Goal: Register for event/course

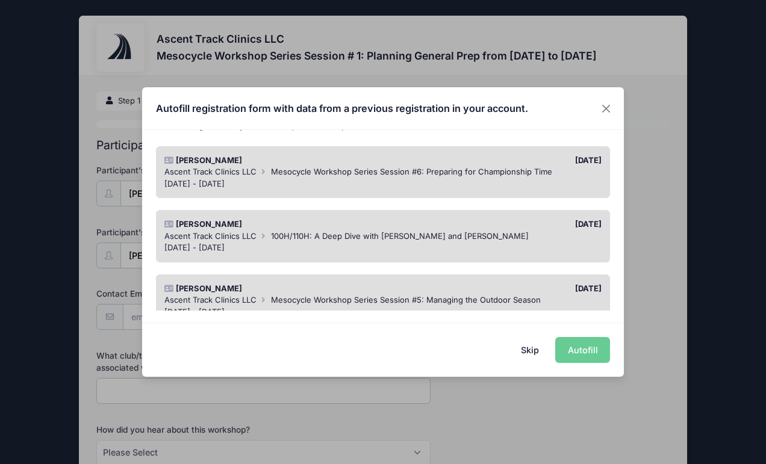
scroll to position [92, 0]
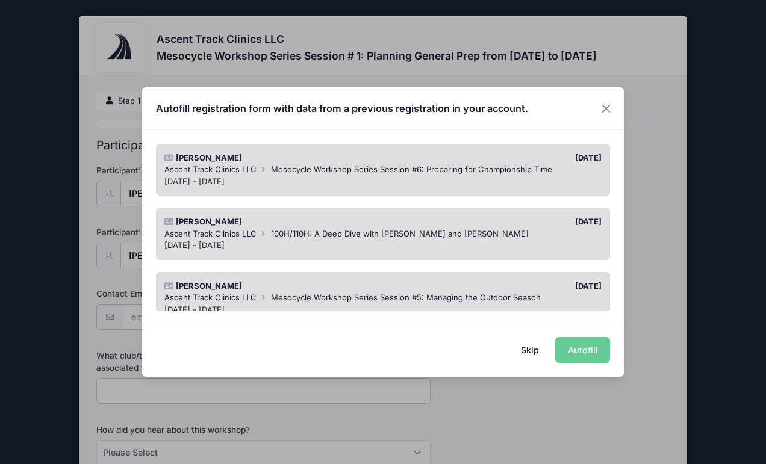
click at [428, 166] on span "Mesocycle Workshop Series Session #6: Preparing for Championship Time" at bounding box center [411, 169] width 281 height 10
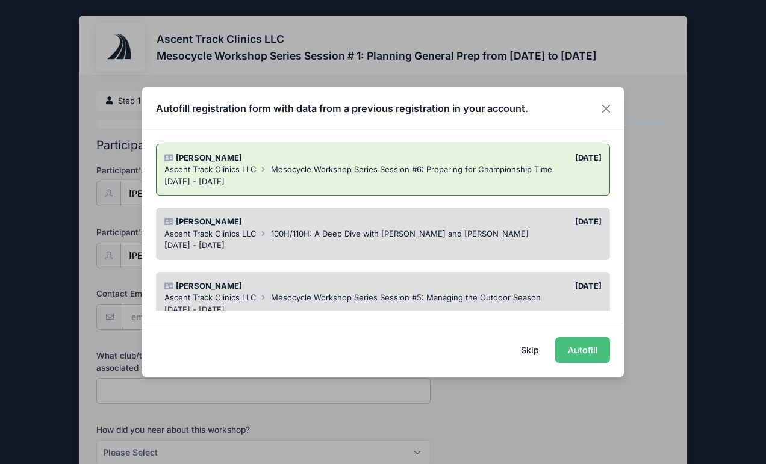
click at [579, 339] on button "Autofill" at bounding box center [582, 350] width 55 height 26
type input "davidoliver1285@gmail.com"
type input "Howard University"
select select "Email"
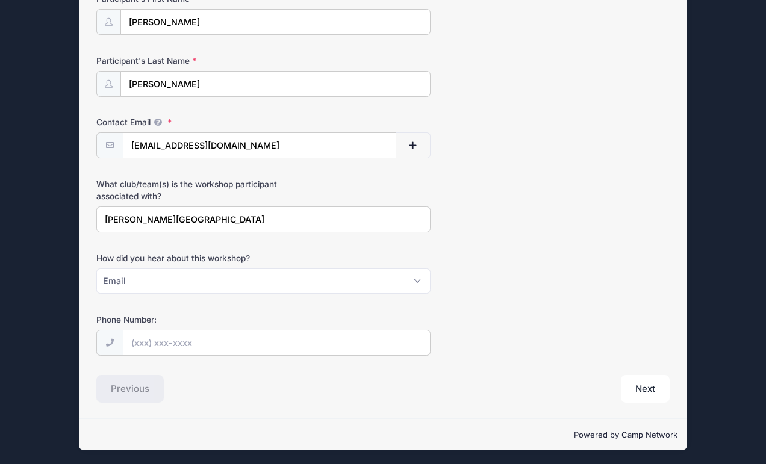
scroll to position [170, 0]
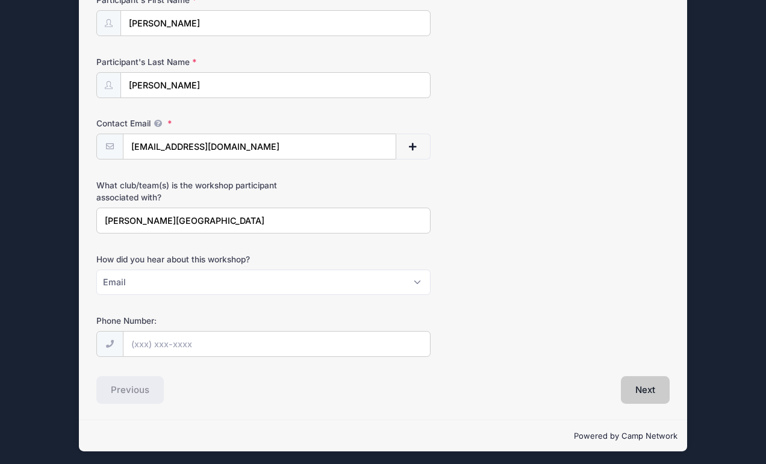
click at [646, 383] on button "Next" at bounding box center [645, 390] width 49 height 28
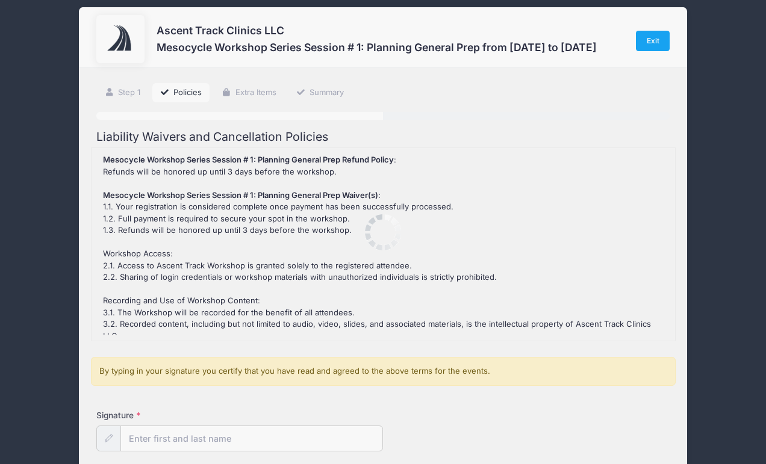
scroll to position [0, 0]
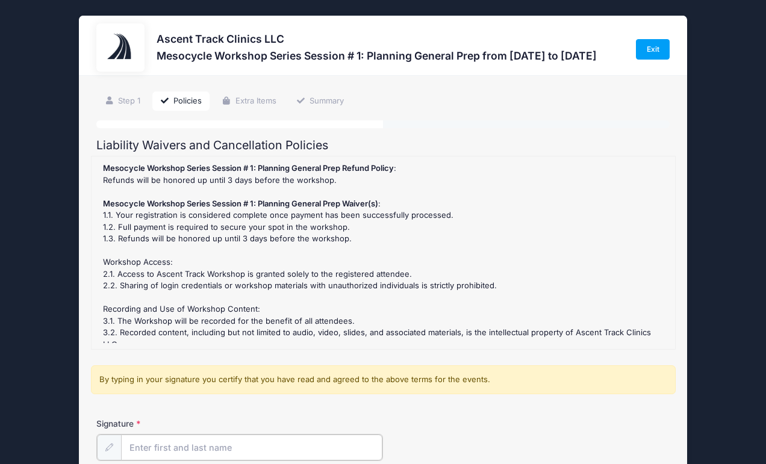
click at [205, 441] on input "Signature" at bounding box center [251, 448] width 261 height 26
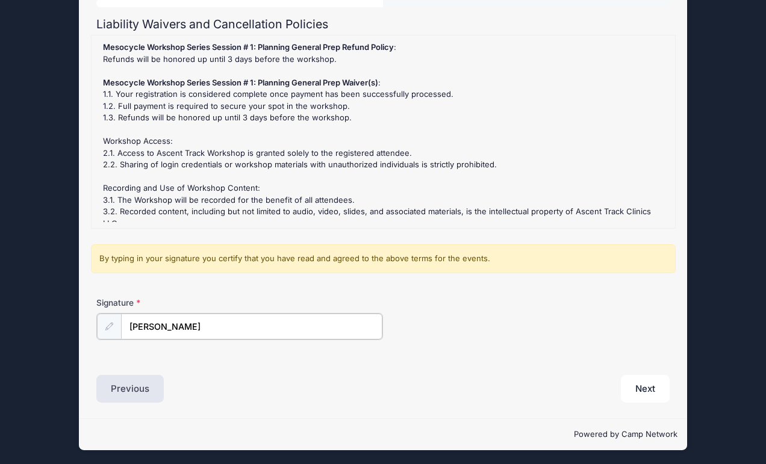
type input "[PERSON_NAME]"
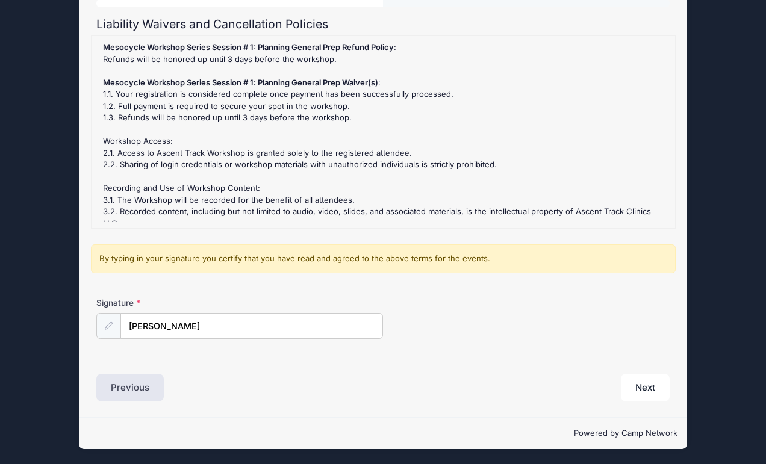
click at [639, 386] on button "Next" at bounding box center [645, 388] width 49 height 28
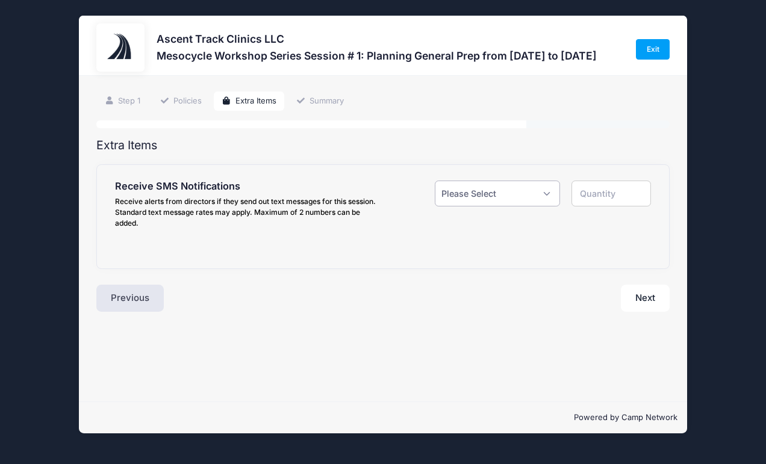
select select "1"
type input "1"
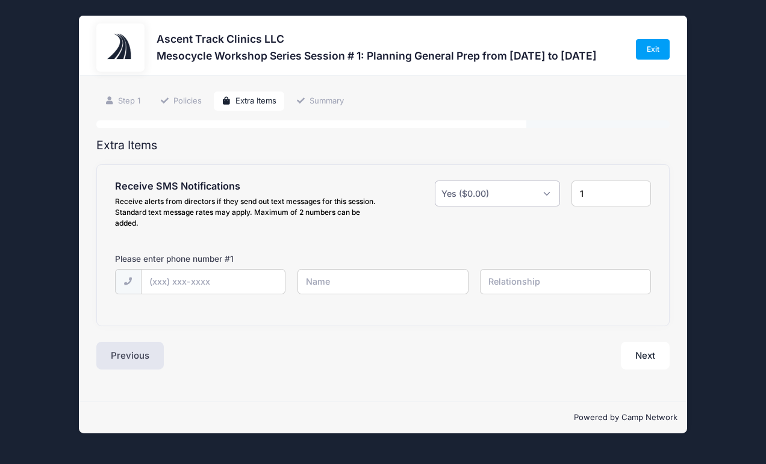
select select "0"
type input "0"
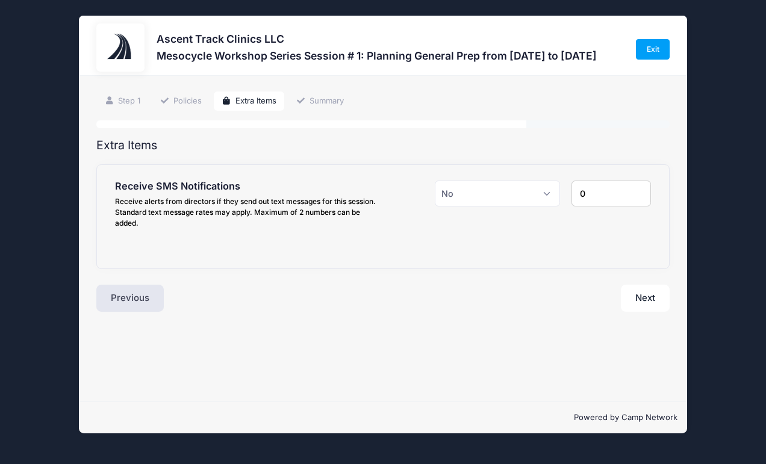
click at [642, 287] on button "Next" at bounding box center [645, 299] width 49 height 28
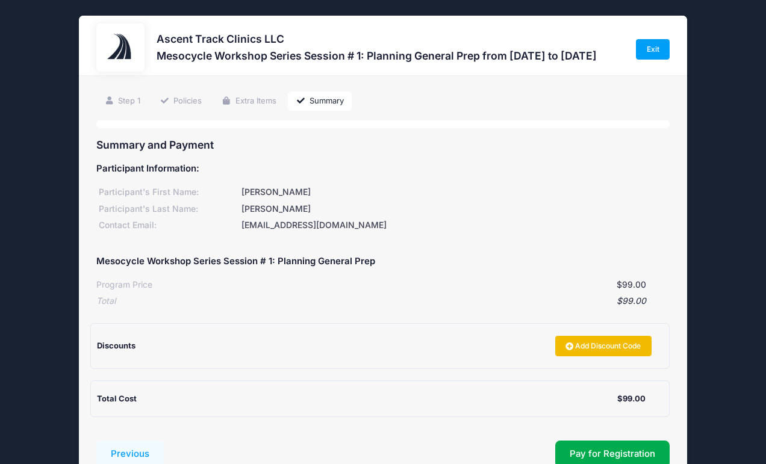
click at [587, 336] on link "Add Discount Code" at bounding box center [603, 346] width 96 height 20
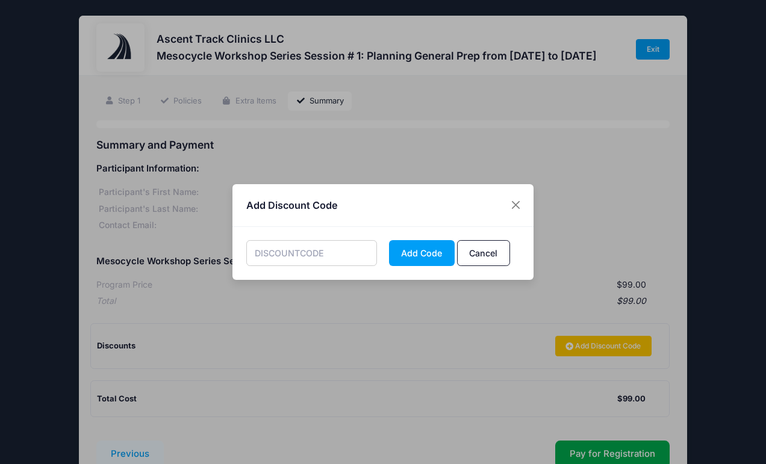
click at [318, 260] on input "text" at bounding box center [311, 253] width 131 height 26
type input "earlyprep"
click at [413, 255] on button "Add Code" at bounding box center [422, 253] width 66 height 26
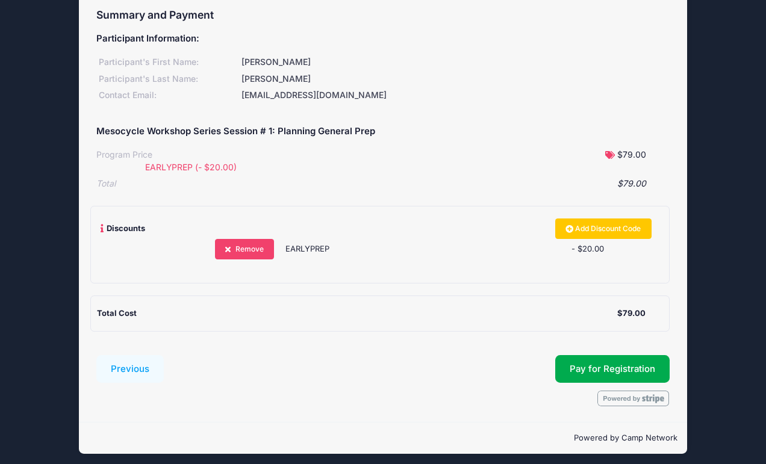
scroll to position [130, 0]
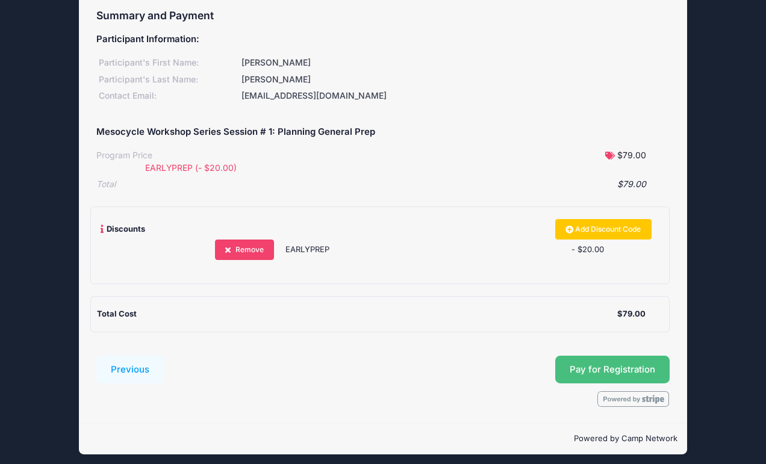
click at [600, 364] on span "Pay for Registration" at bounding box center [613, 369] width 86 height 11
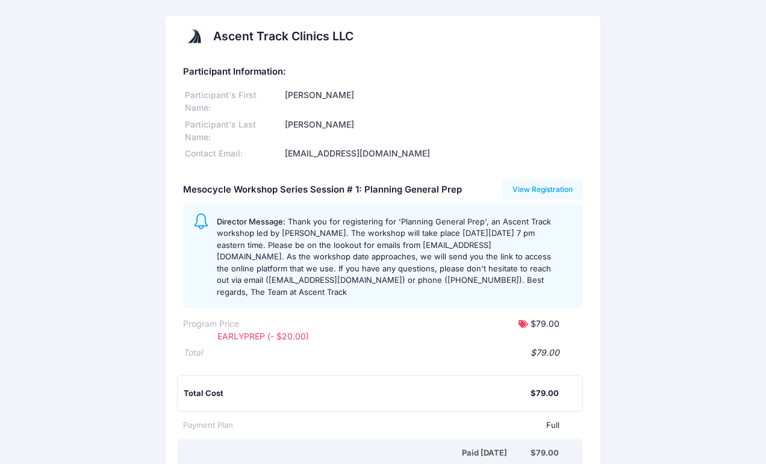
click at [304, 39] on h2 "Ascent Track Clinics LLC" at bounding box center [283, 37] width 140 height 14
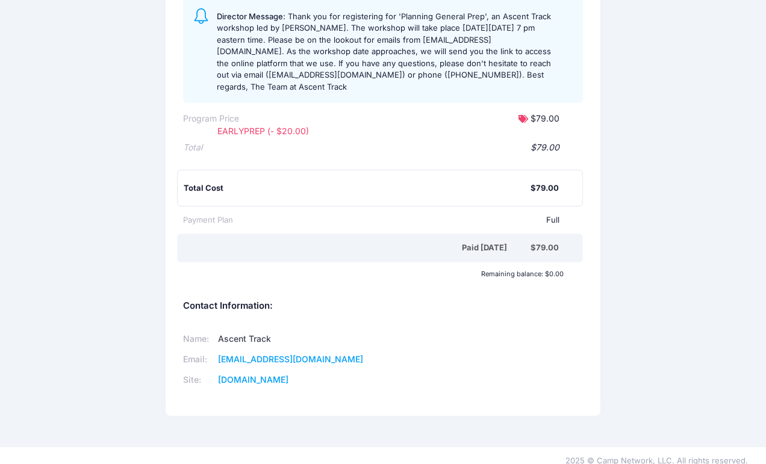
scroll to position [205, 0]
click at [289, 375] on link "www.ascenttrackclinics.com" at bounding box center [253, 380] width 70 height 10
